Goal: Information Seeking & Learning: Learn about a topic

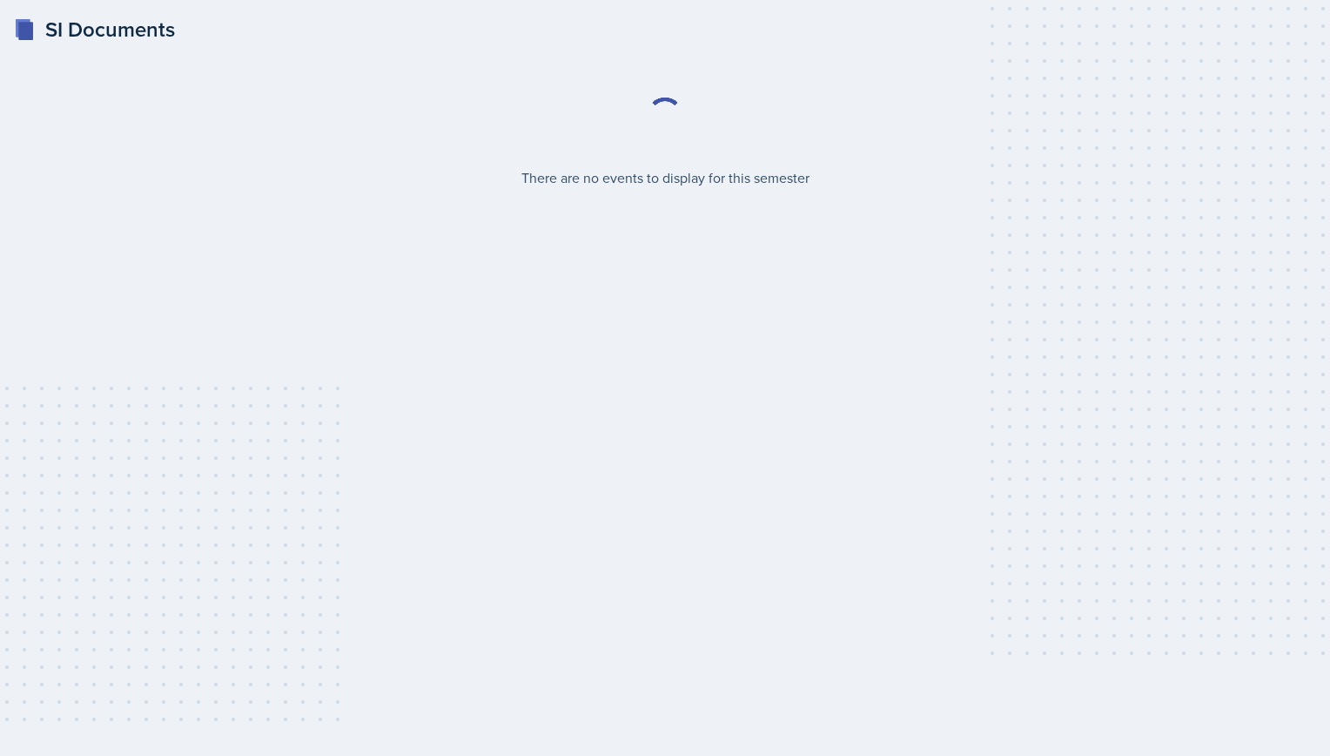
select select "2bed604d-1099-4043-b1bc-2365e8740244"
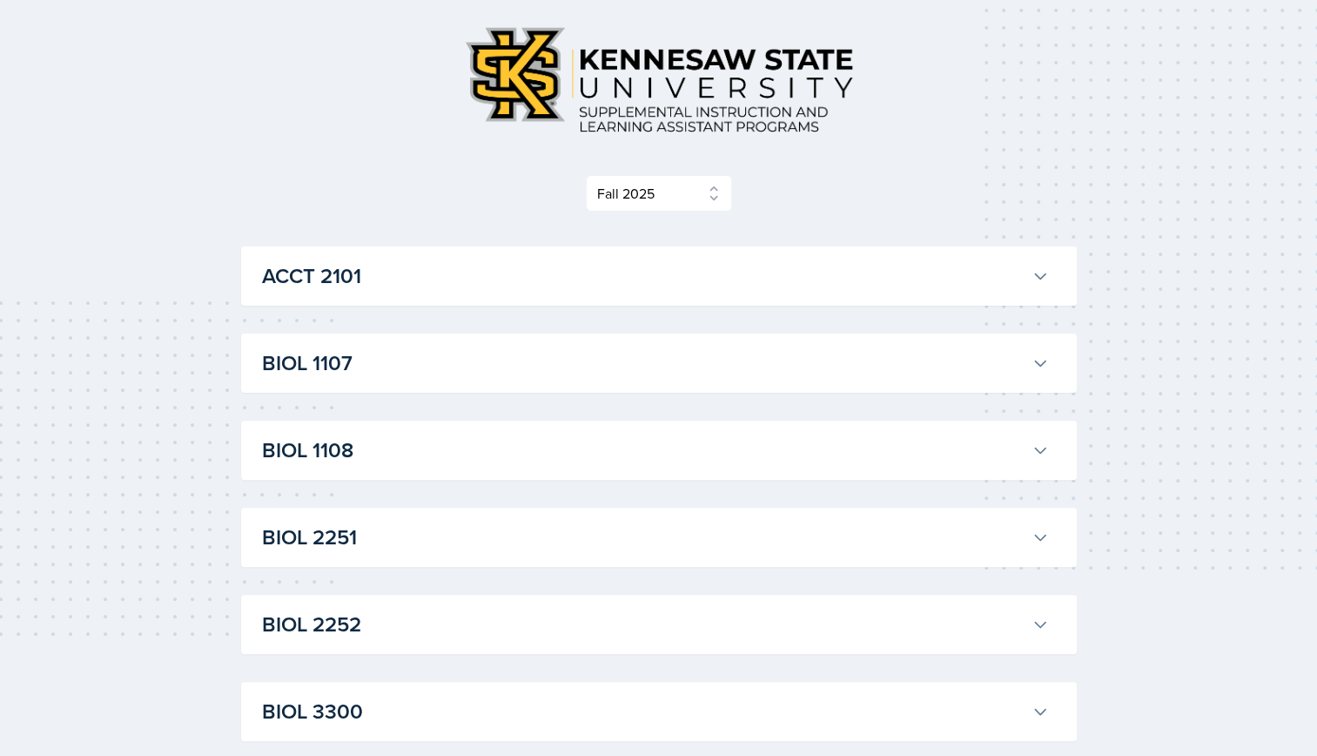
scroll to position [97, 0]
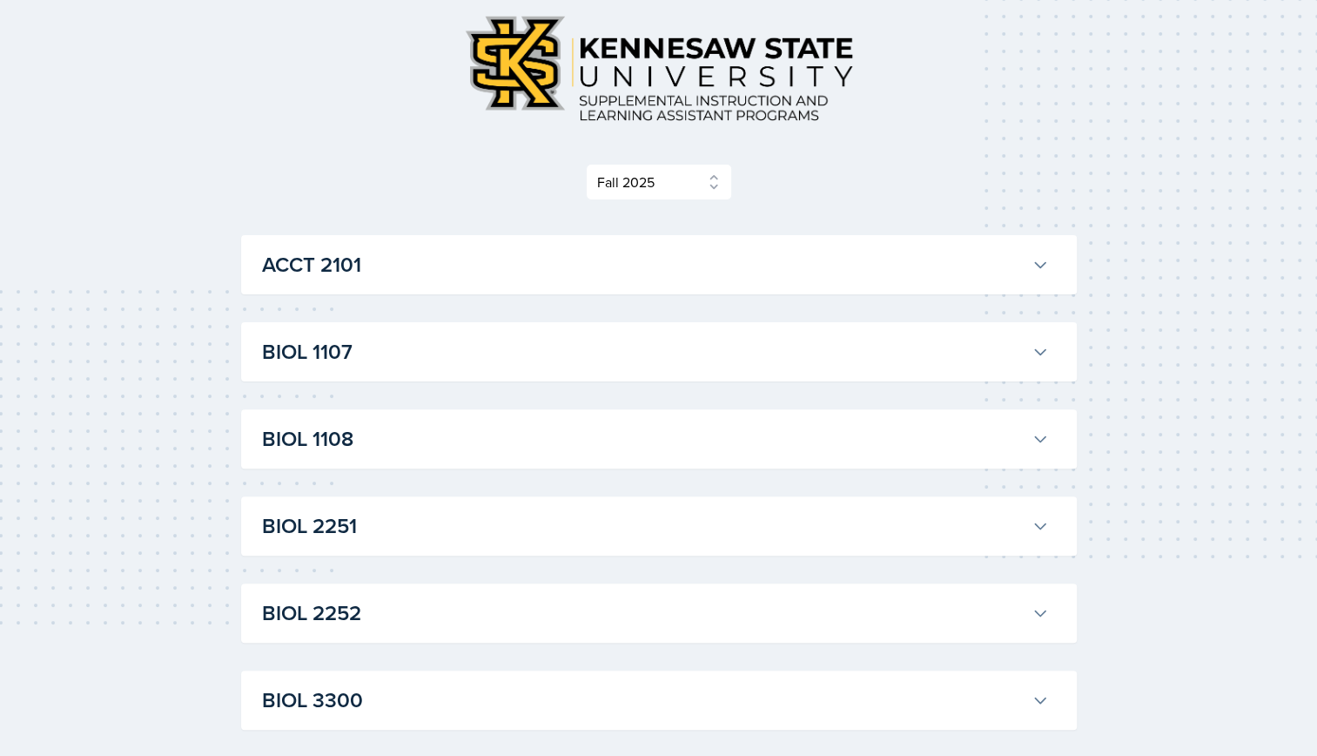
click at [496, 351] on h3 "BIOL 1107" at bounding box center [643, 351] width 763 height 31
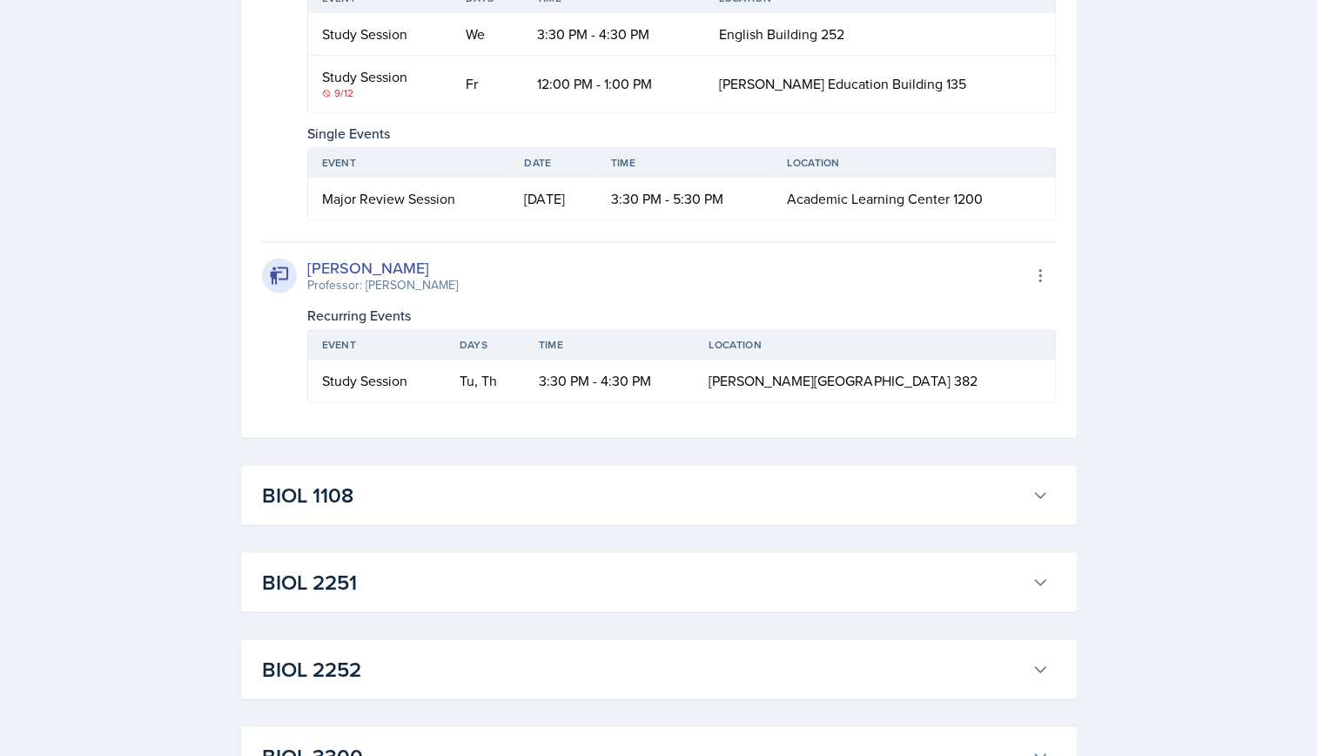
scroll to position [1595, 0]
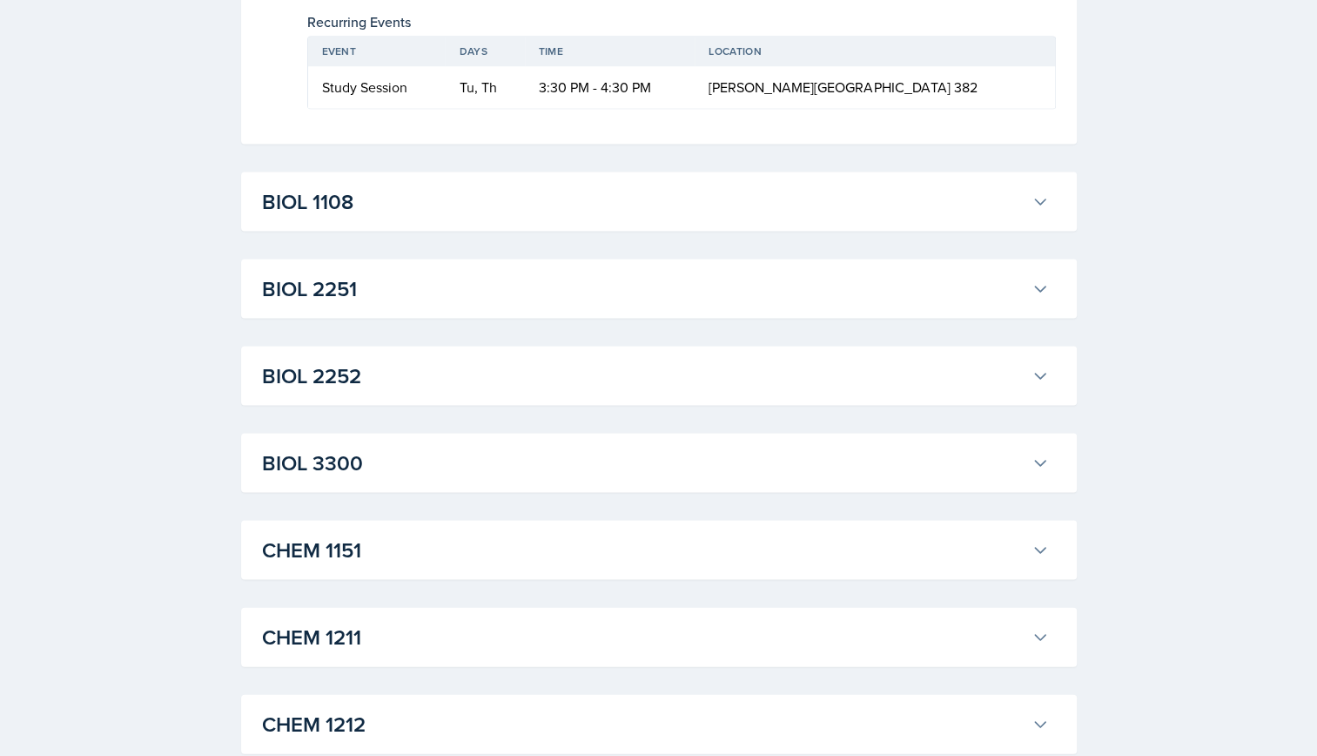
scroll to position [1876, 0]
click at [1001, 219] on button "BIOL 1108" at bounding box center [656, 200] width 794 height 38
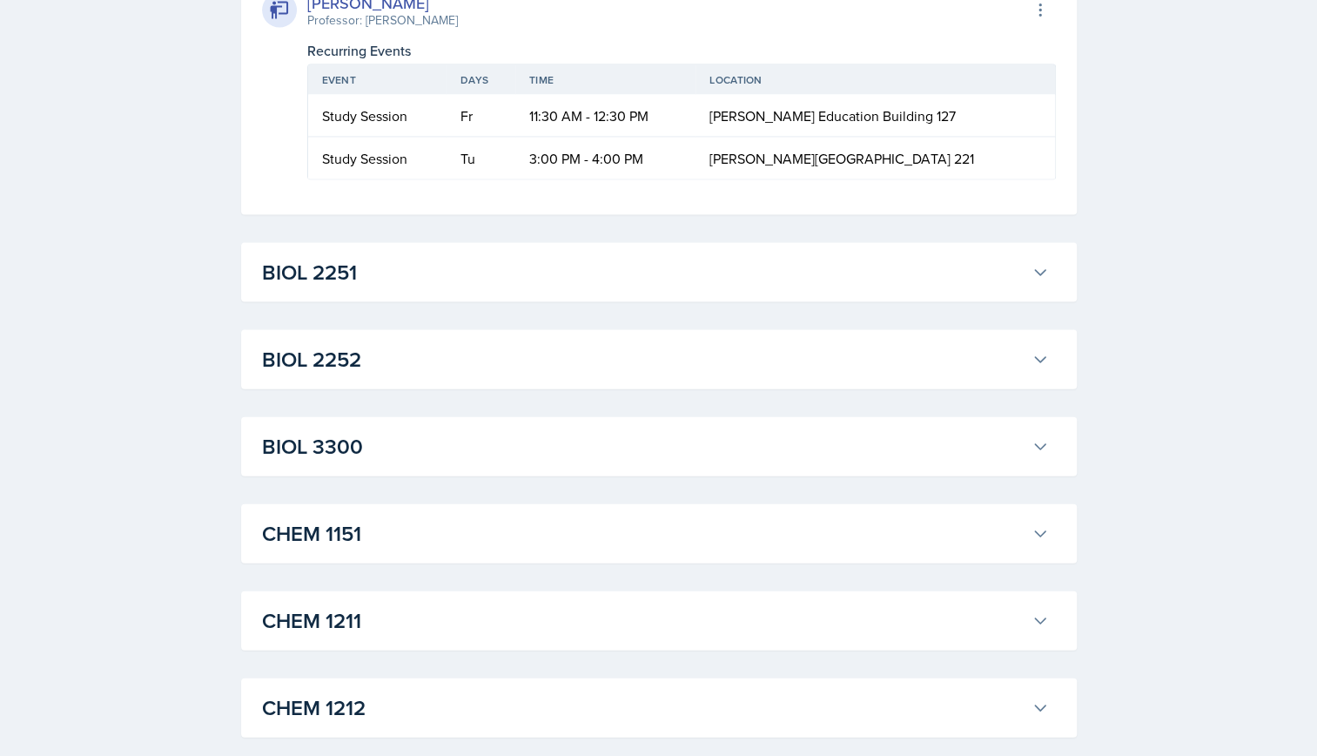
scroll to position [2107, 0]
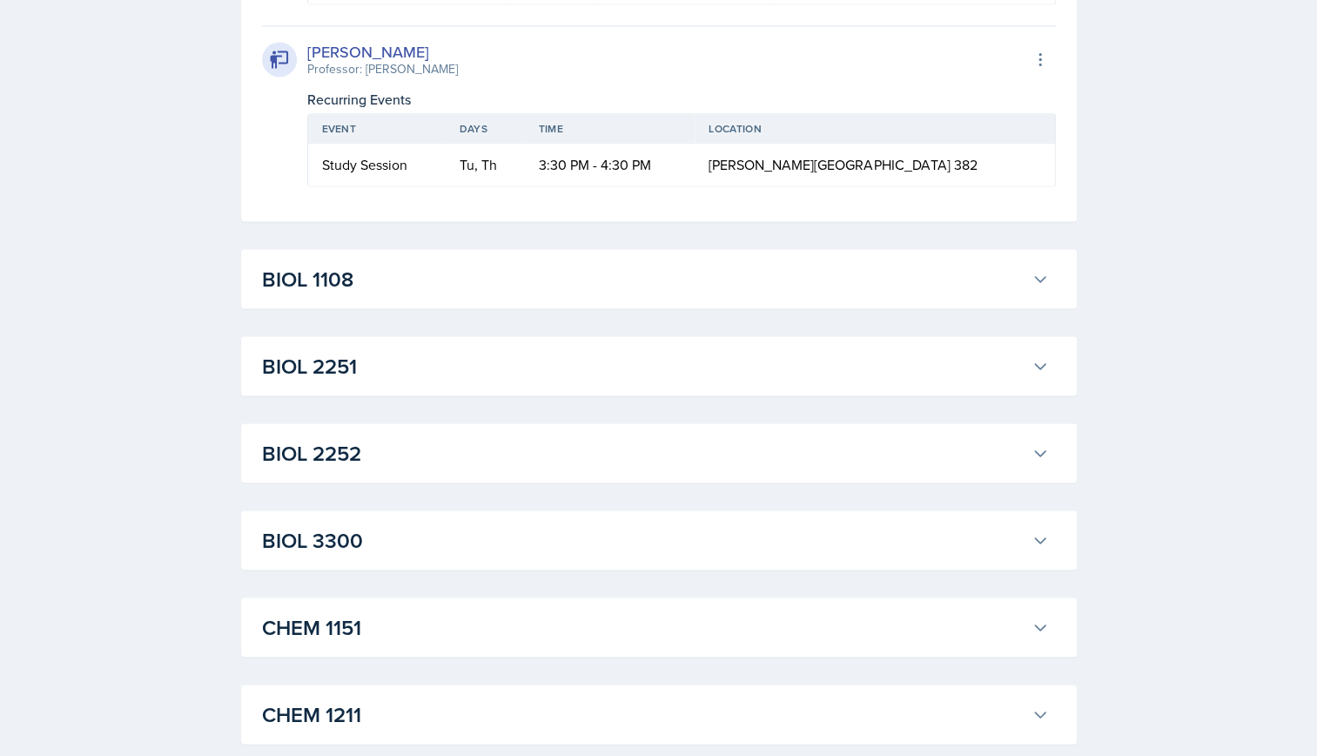
scroll to position [1801, 0]
